Goal: Transaction & Acquisition: Purchase product/service

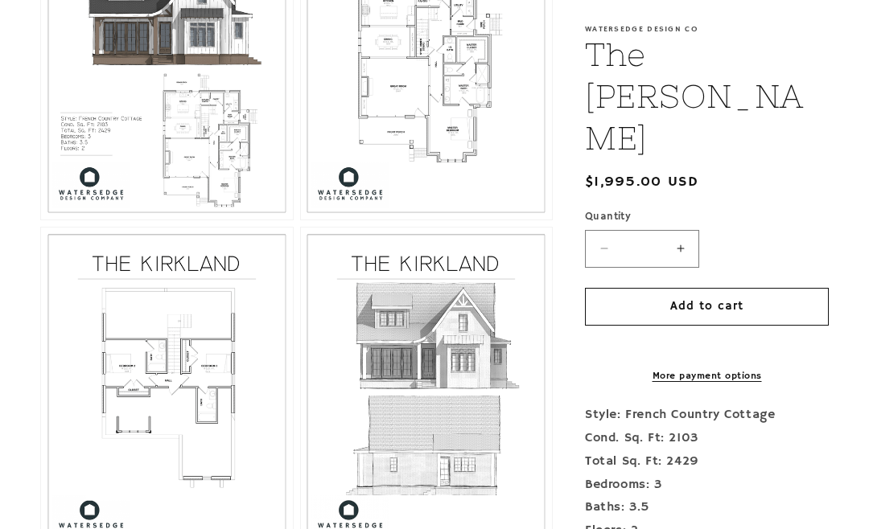
scroll to position [900, 0]
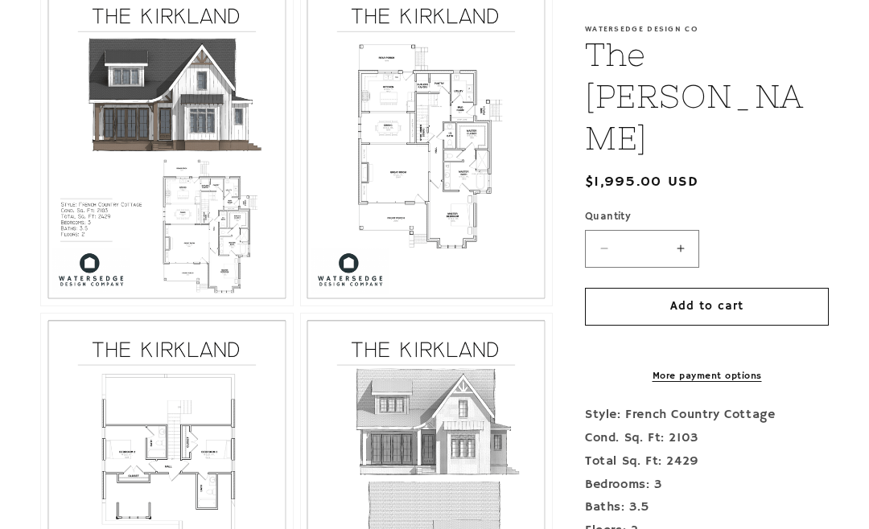
scroll to position [810, 0]
click at [301, 307] on button "Open media 3 in modal" at bounding box center [301, 307] width 0 height 0
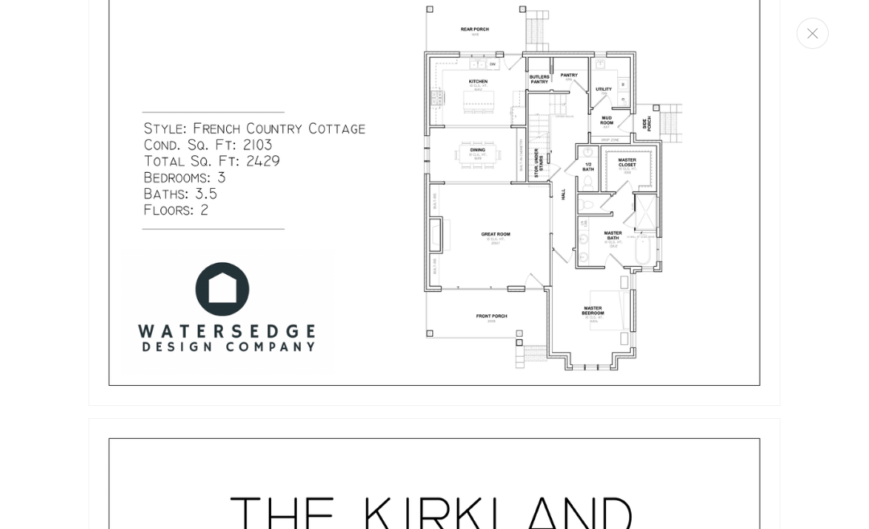
scroll to position [1410, 0]
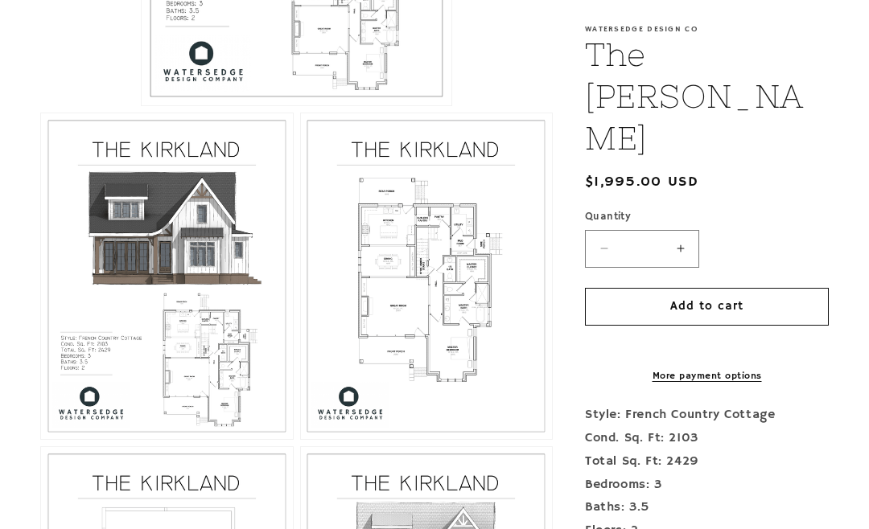
scroll to position [689, 0]
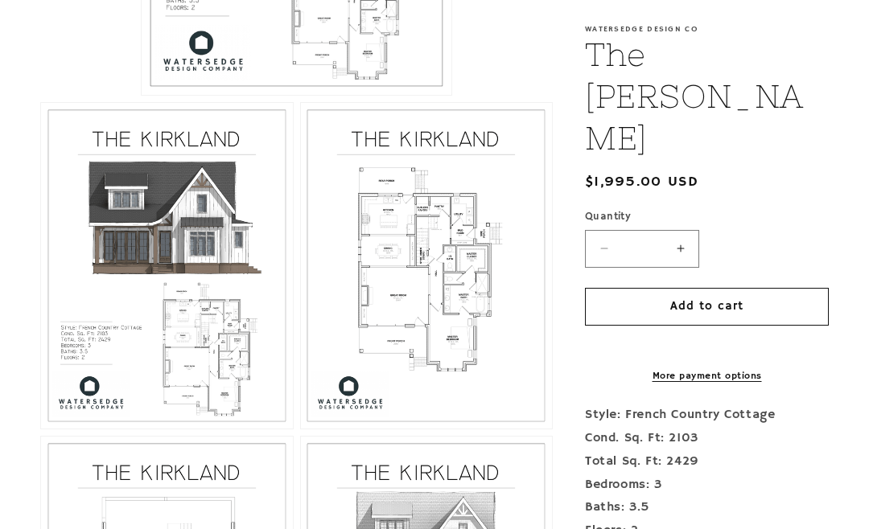
click at [301, 429] on button "Open media 3 in modal" at bounding box center [301, 429] width 0 height 0
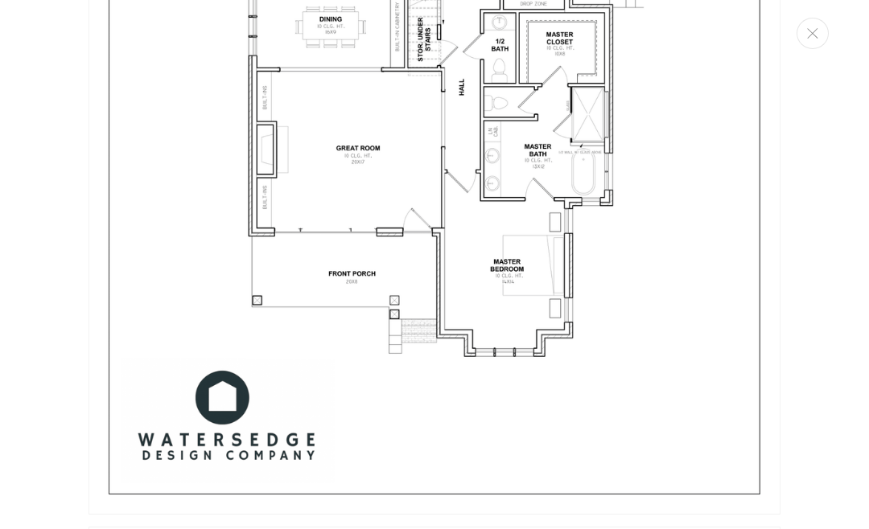
scroll to position [2204, 0]
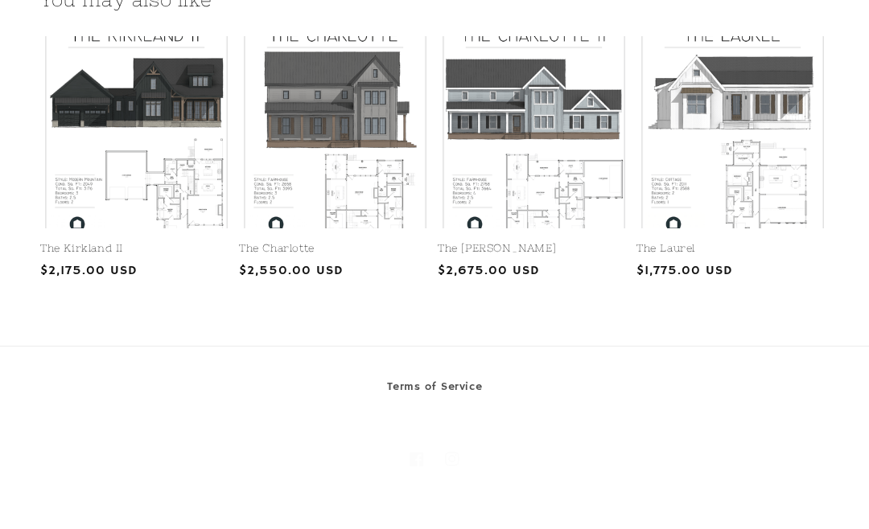
scroll to position [1890, 0]
